Goal: Information Seeking & Learning: Understand process/instructions

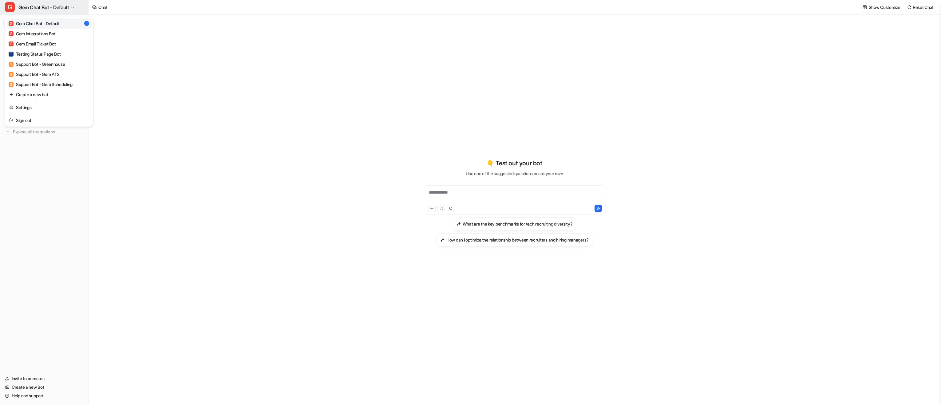
click at [74, 7] on icon "button" at bounding box center [73, 8] width 4 height 4
click at [67, 42] on link "G Gem Email Ticket Bot" at bounding box center [49, 44] width 85 height 10
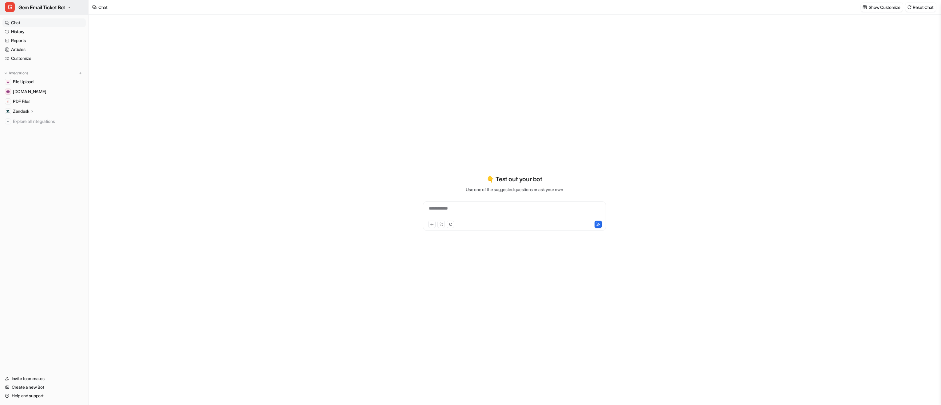
type textarea "**********"
click at [71, 8] on icon "button" at bounding box center [69, 8] width 4 height 4
click at [62, 42] on link "G Gem Email Ticket Bot" at bounding box center [49, 44] width 85 height 10
click at [55, 11] on span "Gem Email Ticket Bot" at bounding box center [41, 7] width 47 height 9
click at [73, 61] on link "S Support Bot - Greenhouse" at bounding box center [49, 64] width 85 height 10
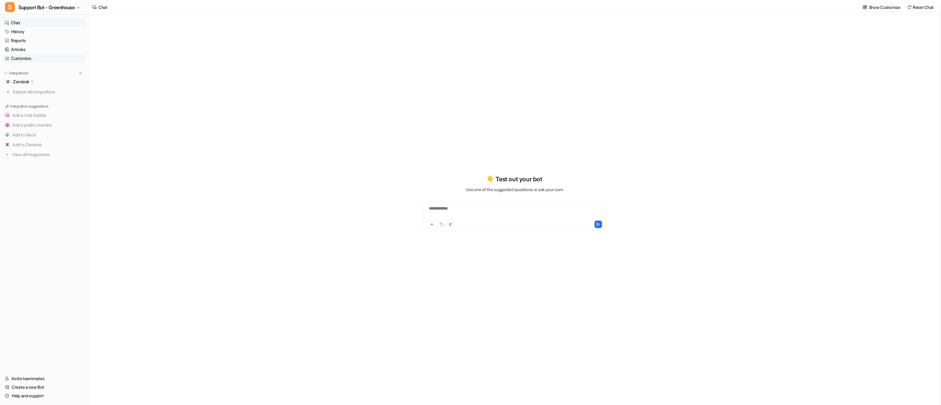
type textarea "**********"
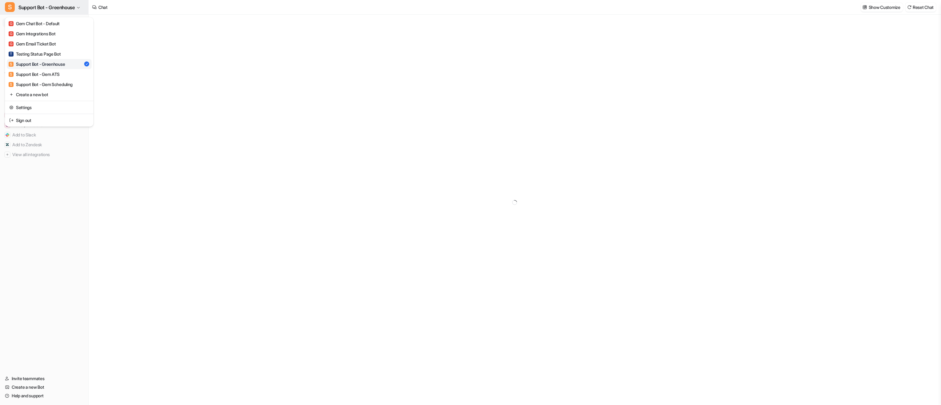
click at [81, 11] on button "S Support Bot - Greenhouse" at bounding box center [44, 7] width 88 height 15
click at [66, 75] on link "S Support Bot - Gem ATS" at bounding box center [49, 74] width 85 height 10
click at [76, 10] on button "S Support Bot - Gem ATS" at bounding box center [44, 7] width 88 height 15
click at [72, 86] on div "S Support Bot - Gem Scheduling" at bounding box center [41, 84] width 64 height 6
type textarea "**********"
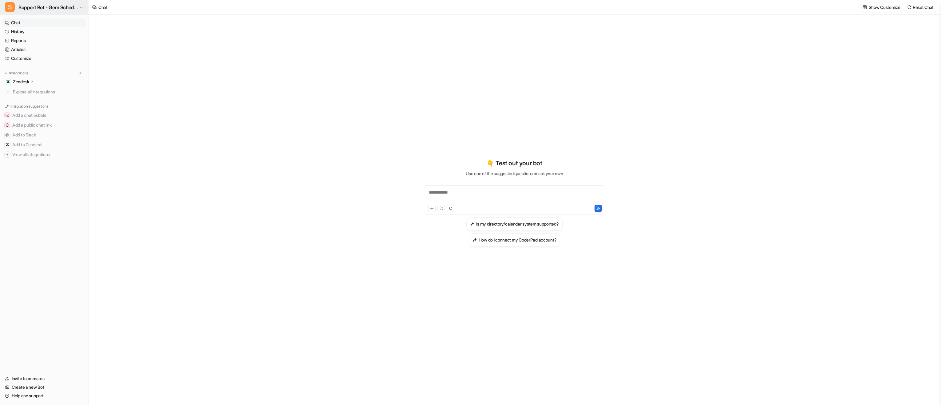
click at [77, 10] on span "Support Bot - Gem Scheduling" at bounding box center [47, 7] width 59 height 9
click at [75, 26] on link "G Gem Chat Bot - Default" at bounding box center [49, 23] width 85 height 10
click at [79, 73] on img at bounding box center [80, 73] width 4 height 4
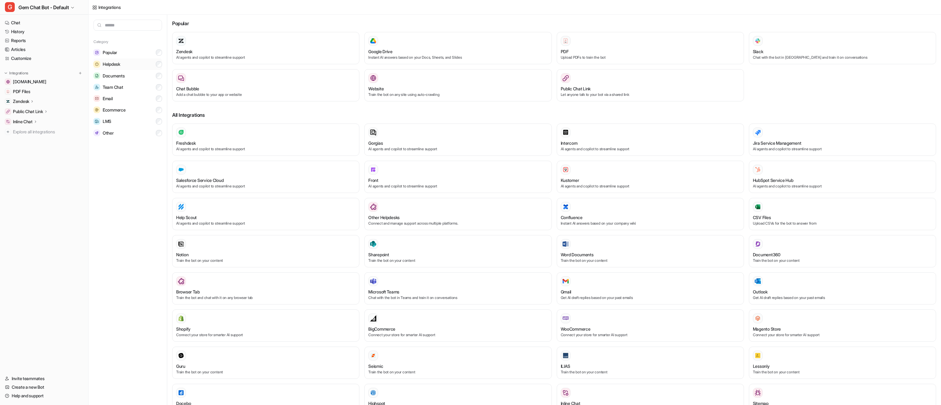
click at [147, 64] on button "Helpdesk" at bounding box center [127, 64] width 69 height 12
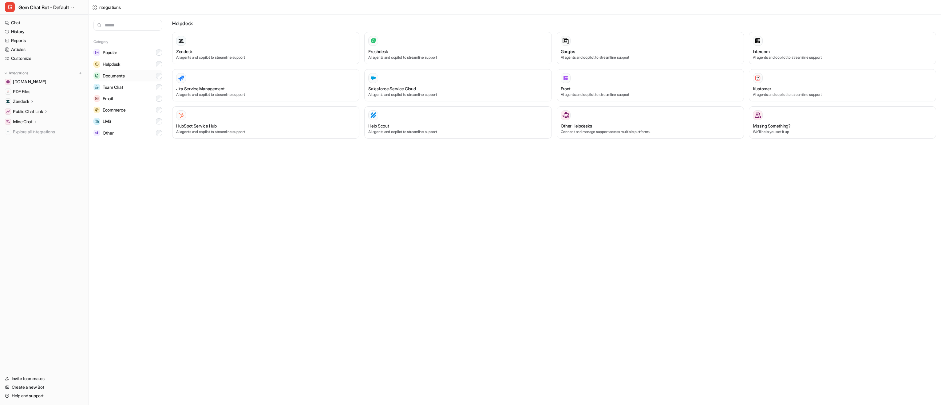
click at [146, 76] on button "Documents" at bounding box center [127, 75] width 69 height 11
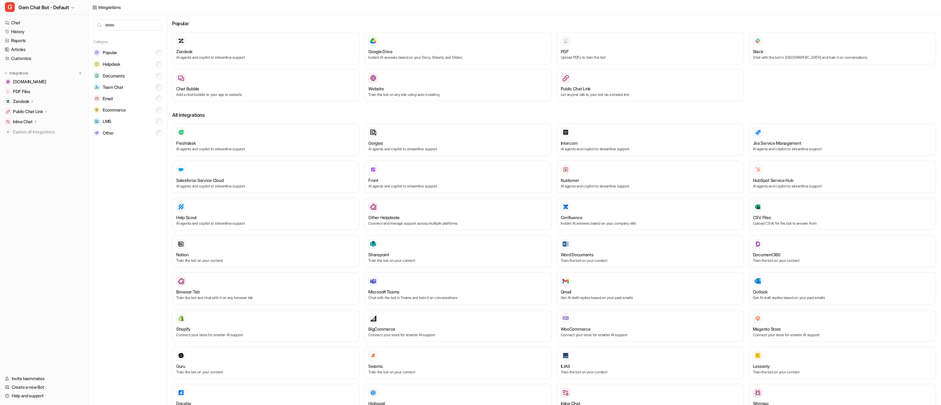
click at [38, 100] on div "Zendesk" at bounding box center [43, 101] width 83 height 9
click at [48, 92] on link "PDF Files" at bounding box center [43, 91] width 83 height 9
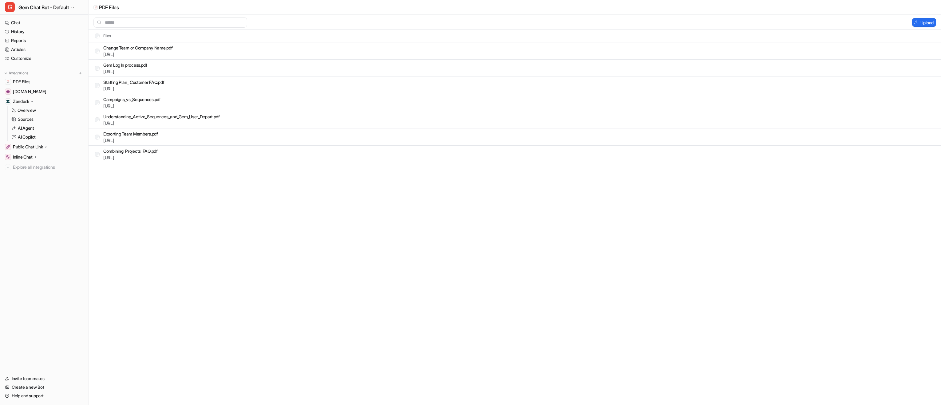
click at [274, 52] on tr "Change Team or Company Name.pdf [URL]" at bounding box center [515, 50] width 852 height 17
click at [114, 56] on link "[URL]" at bounding box center [108, 54] width 11 height 5
click at [35, 112] on p "Overview" at bounding box center [27, 110] width 18 height 6
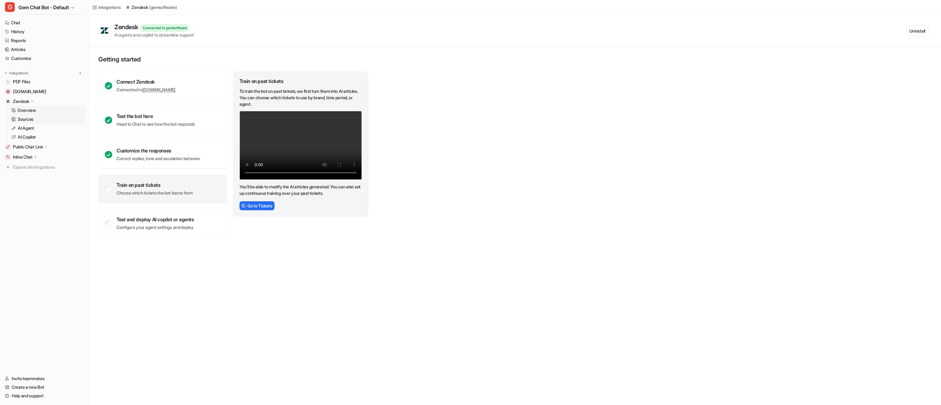
click at [29, 119] on p "Sources" at bounding box center [26, 119] width 16 height 6
